Goal: Check status: Check status

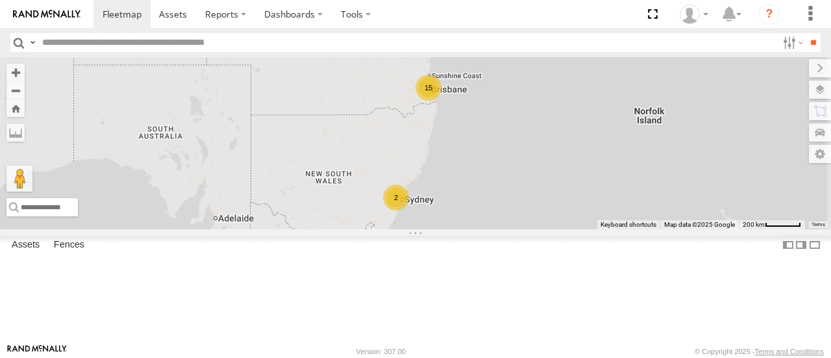
click at [409, 210] on div "2" at bounding box center [396, 197] width 26 height 26
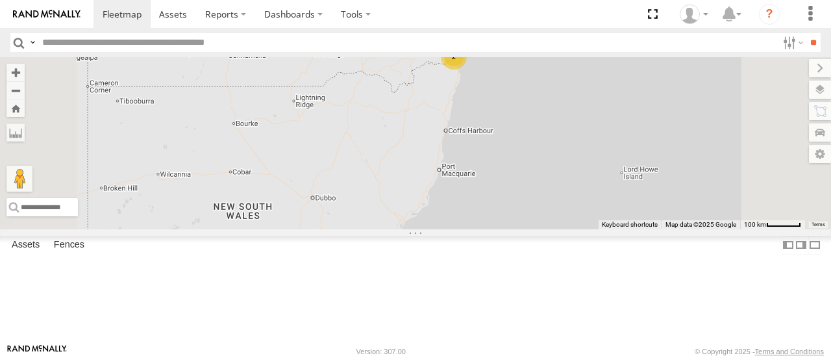
click at [456, 44] on div "13" at bounding box center [443, 31] width 26 height 26
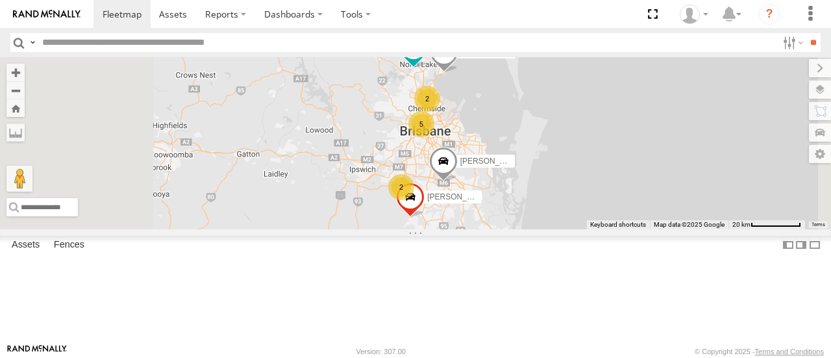
click at [440, 112] on div "2" at bounding box center [427, 99] width 26 height 26
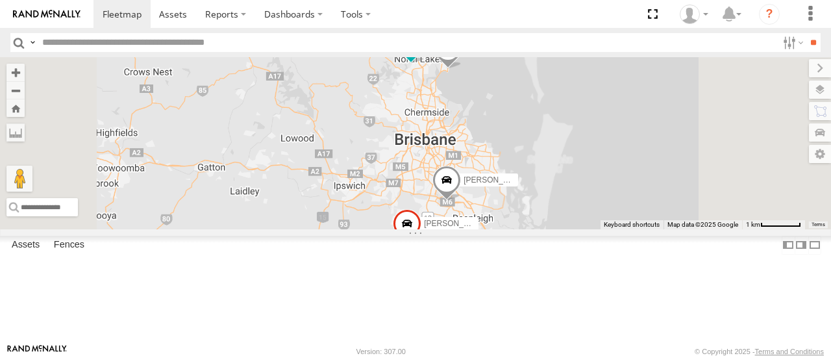
click at [596, 162] on div "[PERSON_NAME] - 347FB3 [PERSON_NAME] - 364JK9 [PERSON_NAME] - 842JY2 [PERSON_NA…" at bounding box center [415, 142] width 831 height 171
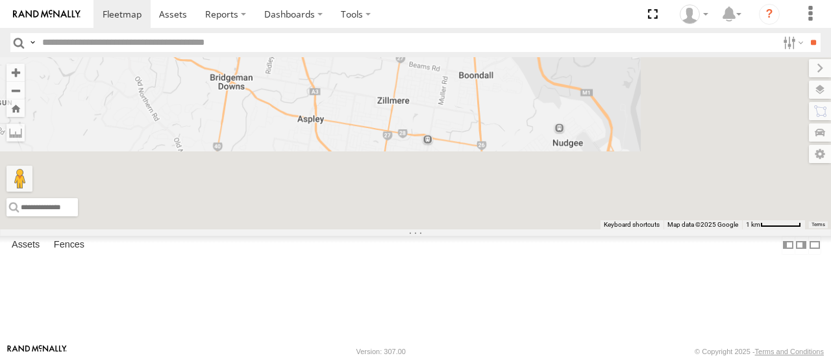
drag, startPoint x: 648, startPoint y: 286, endPoint x: 517, endPoint y: 40, distance: 279.3
click at [517, 40] on body at bounding box center [415, 179] width 831 height 358
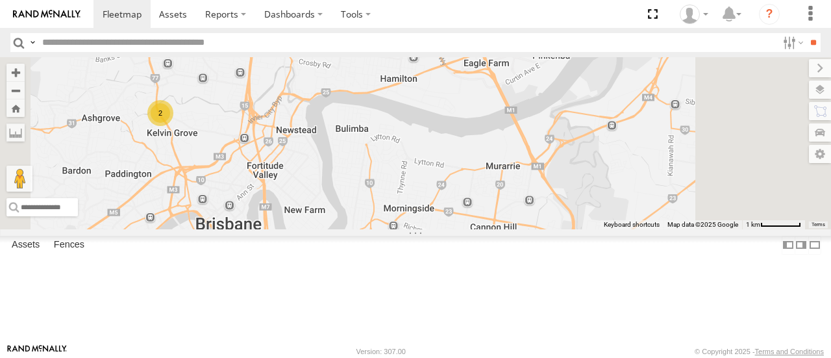
drag, startPoint x: 578, startPoint y: 186, endPoint x: 559, endPoint y: 85, distance: 103.0
click at [559, 85] on div "[PERSON_NAME] - 347FB3 [PERSON_NAME] - 364JK9 [PERSON_NAME] - 842JY2 [PERSON_NA…" at bounding box center [415, 142] width 831 height 171
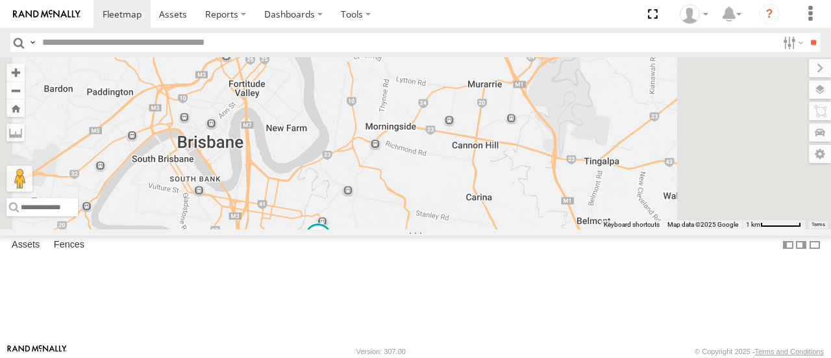
click at [497, 224] on div "[PERSON_NAME] - 347FB3 [PERSON_NAME] - 364JK9 [PERSON_NAME] - 842JY2 [PERSON_NA…" at bounding box center [415, 142] width 831 height 171
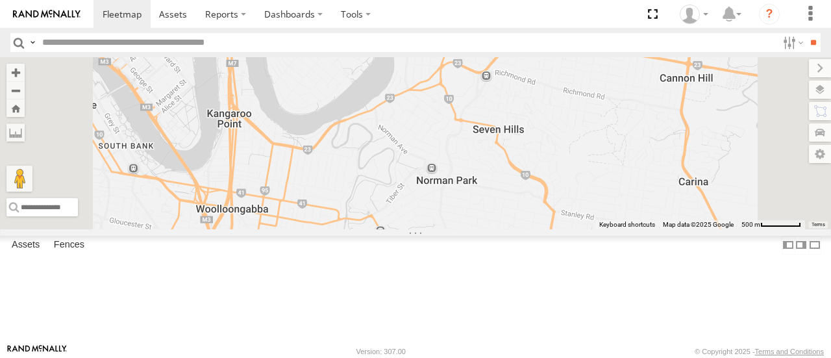
drag, startPoint x: 494, startPoint y: 224, endPoint x: 568, endPoint y: 171, distance: 91.1
click at [568, 171] on div "[PERSON_NAME] - 347FB3 [PERSON_NAME] - 364JK9 [PERSON_NAME] - 842JY2 [PERSON_NA…" at bounding box center [415, 142] width 831 height 171
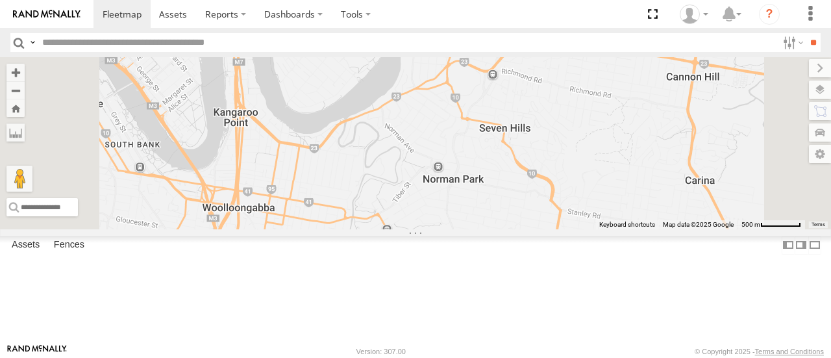
click at [548, 169] on div "[PERSON_NAME] - 347FB3 [PERSON_NAME] - 364JK9 [PERSON_NAME] - 842JY2 [PERSON_NA…" at bounding box center [415, 142] width 831 height 171
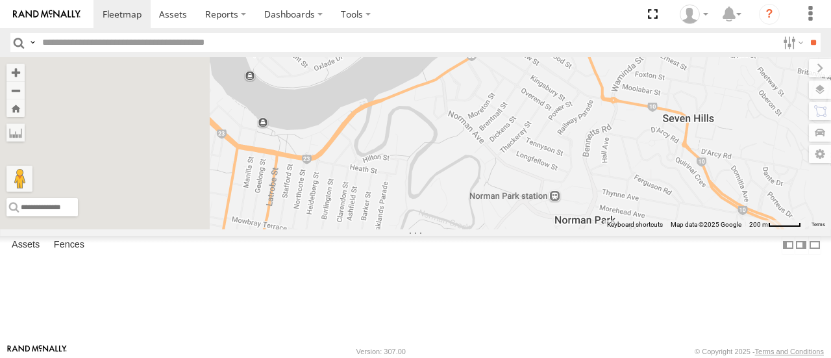
drag, startPoint x: 507, startPoint y: 219, endPoint x: 582, endPoint y: 190, distance: 80.5
click at [582, 190] on div "[PERSON_NAME] - 347FB3 [PERSON_NAME] - 364JK9 [PERSON_NAME] - 842JY2 [PERSON_NA…" at bounding box center [415, 142] width 831 height 171
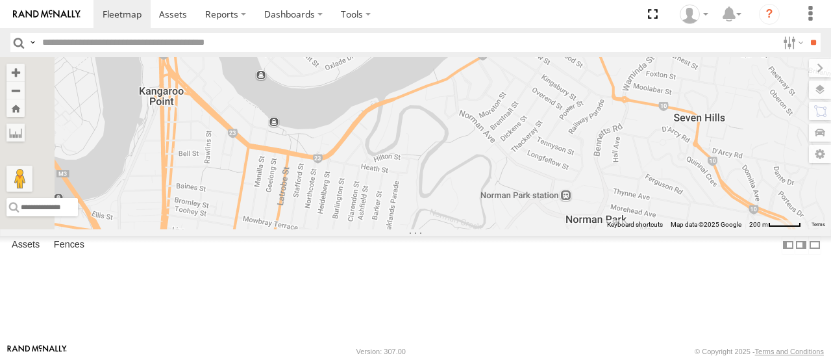
click at [566, 163] on div "[PERSON_NAME] - 347FB3 [PERSON_NAME] - 364JK9 [PERSON_NAME] - 842JY2 [PERSON_NA…" at bounding box center [415, 142] width 831 height 171
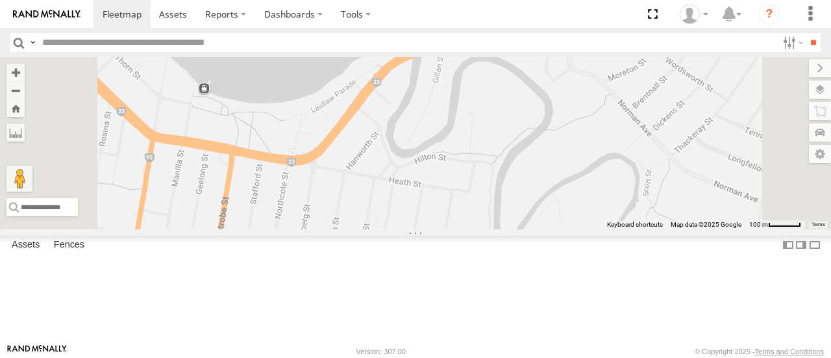
drag, startPoint x: 498, startPoint y: 218, endPoint x: 602, endPoint y: 132, distance: 135.5
click at [602, 132] on div "[PERSON_NAME] - 347FB3 [PERSON_NAME] - 364JK9 [PERSON_NAME] - 842JY2 [PERSON_NA…" at bounding box center [415, 142] width 831 height 171
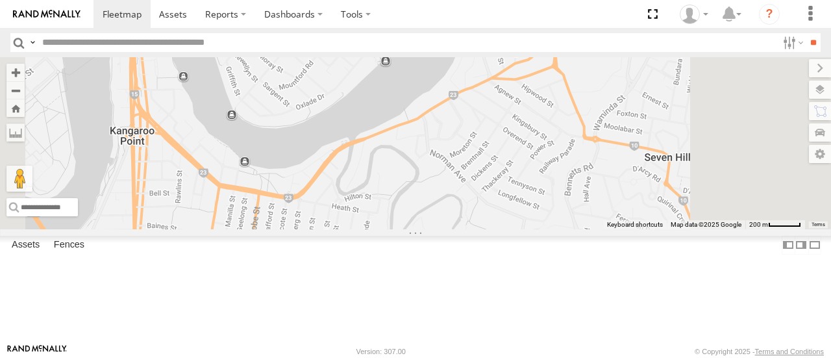
drag, startPoint x: 657, startPoint y: 134, endPoint x: 548, endPoint y: 239, distance: 151.9
click at [548, 228] on div "[PERSON_NAME] - 347FB3 [PERSON_NAME] - 364JK9 [PERSON_NAME] - 842JY2 [PERSON_NA…" at bounding box center [415, 142] width 831 height 171
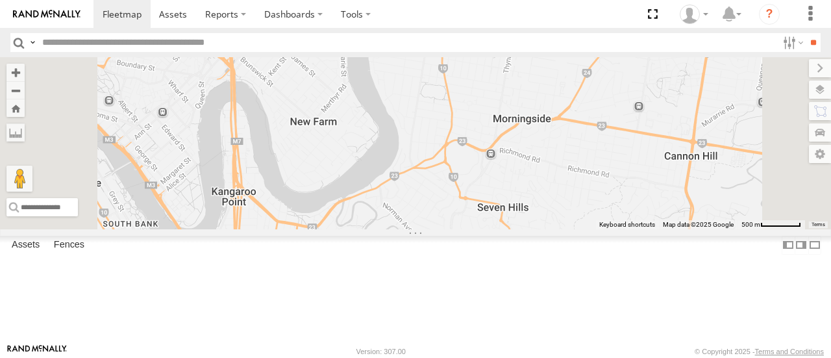
drag, startPoint x: 604, startPoint y: 213, endPoint x: 592, endPoint y: 238, distance: 27.0
click at [592, 228] on div "[PERSON_NAME] - 347FB3 [PERSON_NAME] - 364JK9 [PERSON_NAME] - 842JY2 [PERSON_NA…" at bounding box center [415, 142] width 831 height 171
